Goal: Transaction & Acquisition: Purchase product/service

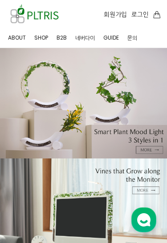
click at [42, 35] on span "SHOP" at bounding box center [41, 38] width 14 height 8
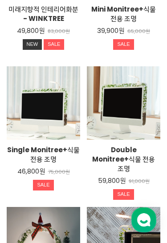
scroll to position [242, 0]
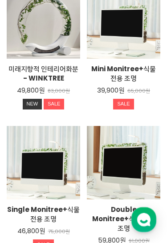
click at [37, 149] on div "Single Monitree+식물 전용 조명 46,800원 75,000원 SALE TIME SALE" at bounding box center [43, 162] width 73 height 73
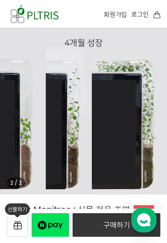
click at [15, 81] on img at bounding box center [83, 111] width 167 height 167
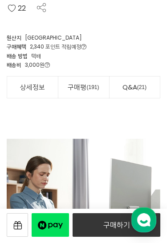
click at [75, 84] on link "구매평 191" at bounding box center [83, 87] width 51 height 21
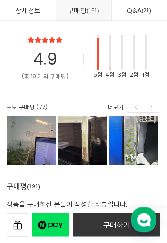
scroll to position [9340, 0]
